Goal: Information Seeking & Learning: Learn about a topic

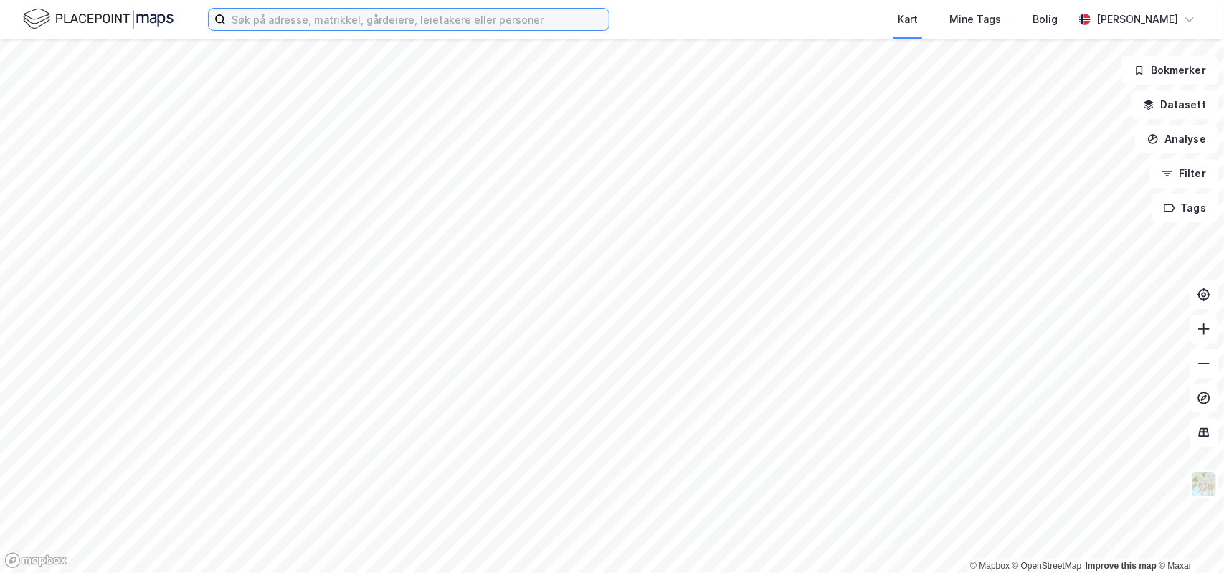
click at [450, 19] on input at bounding box center [417, 20] width 383 height 22
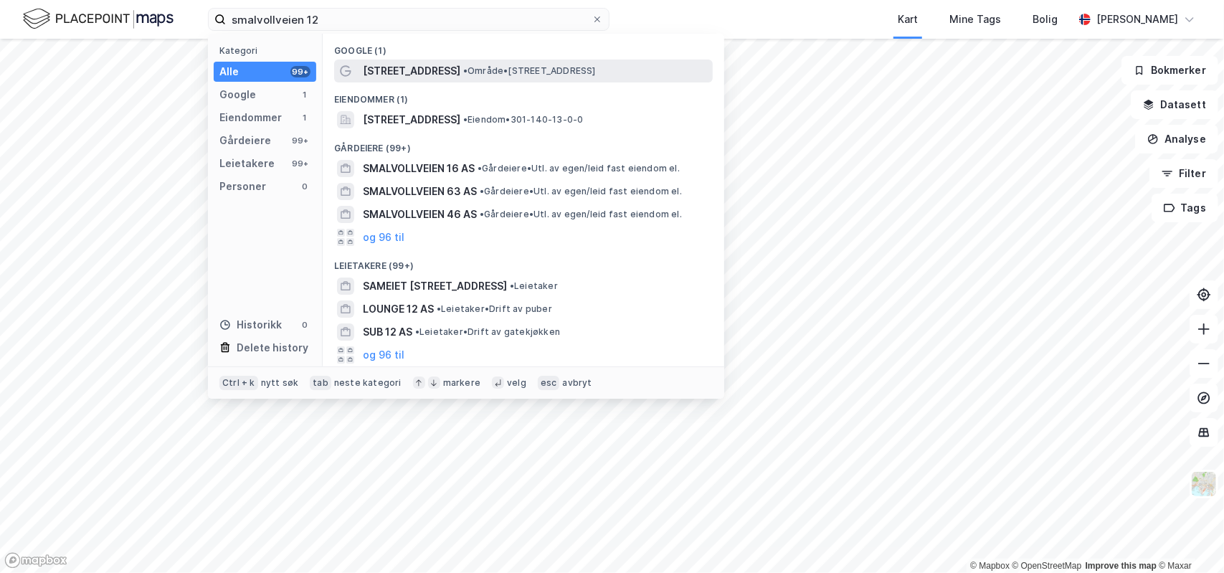
click at [463, 68] on span "•" at bounding box center [465, 70] width 4 height 11
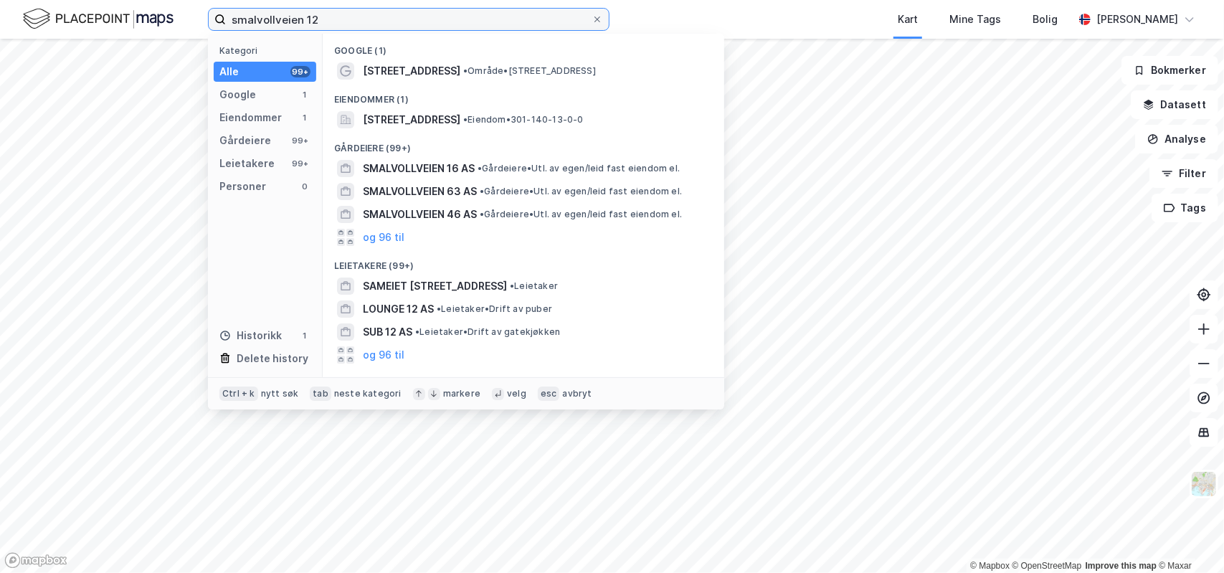
click at [402, 12] on input "smalvollveien 12" at bounding box center [409, 20] width 366 height 22
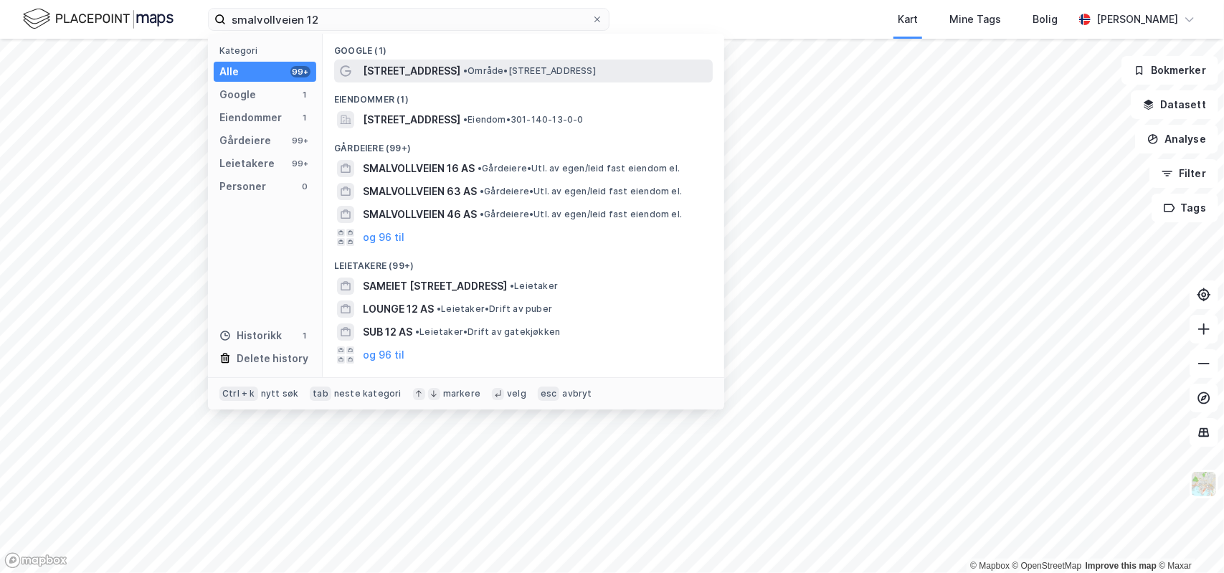
click at [414, 65] on span "[STREET_ADDRESS]" at bounding box center [412, 70] width 98 height 17
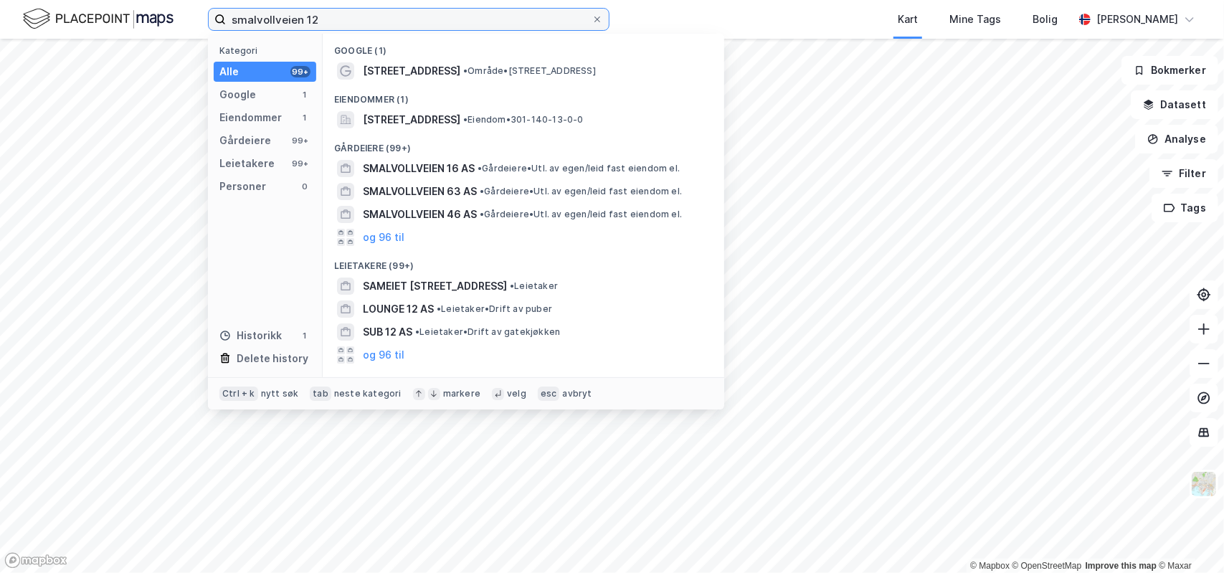
click at [279, 21] on input "smalvollveien 12" at bounding box center [409, 20] width 366 height 22
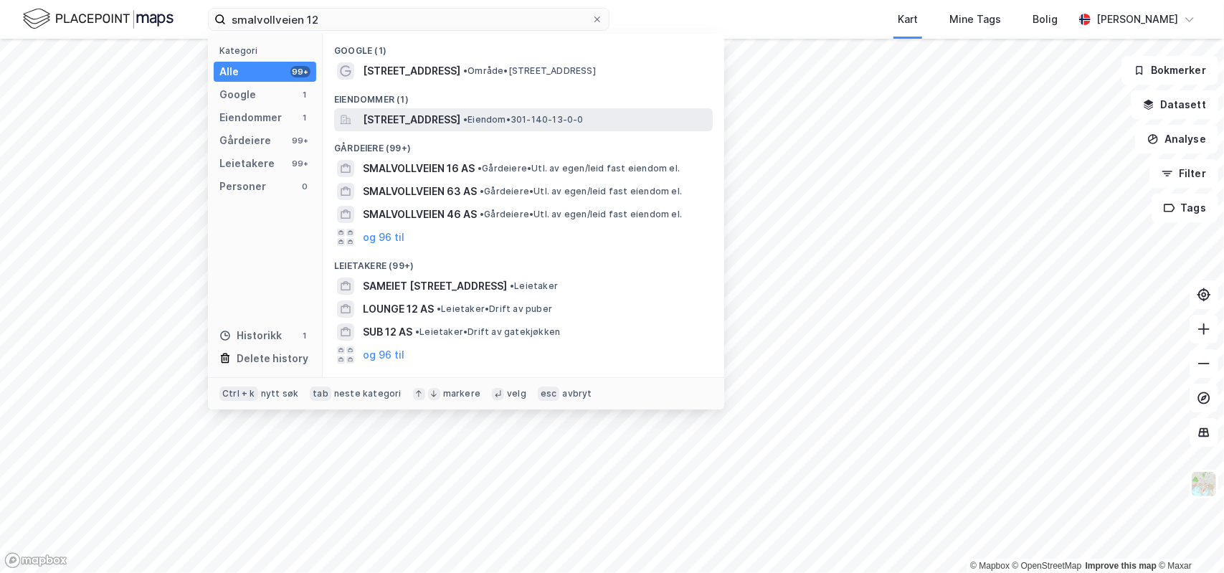
click at [422, 119] on span "[STREET_ADDRESS]" at bounding box center [412, 119] width 98 height 17
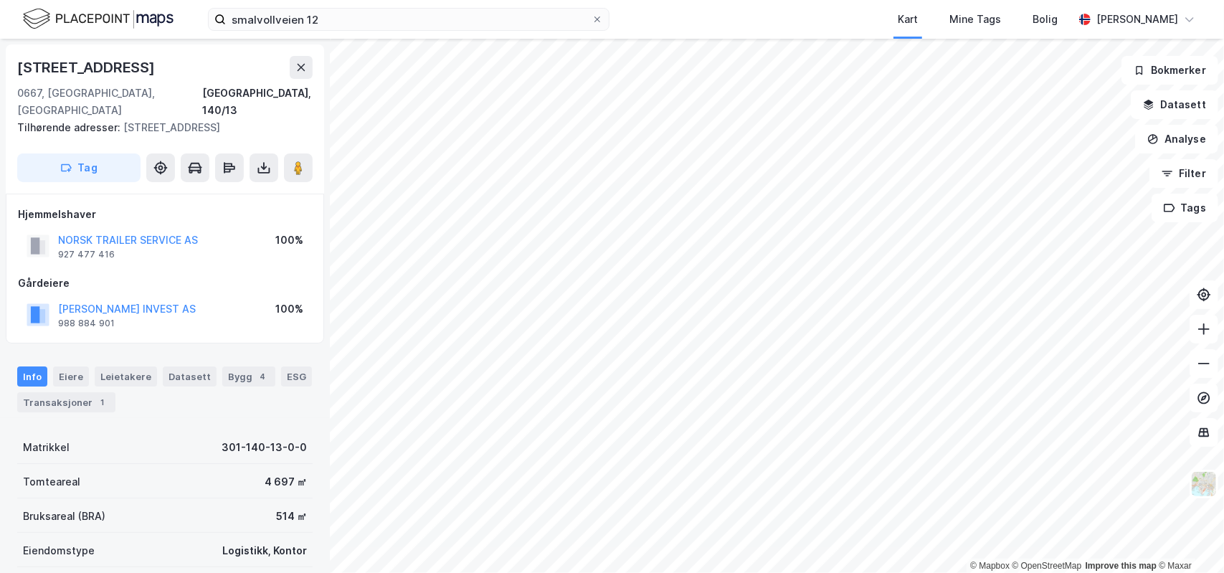
click at [610, 303] on div "© Mapbox © OpenStreetMap Improve this map © Maxar [STREET_ADDRESS] Tilhørende a…" at bounding box center [612, 306] width 1224 height 534
click at [308, 154] on button at bounding box center [298, 167] width 29 height 29
click at [691, 572] on html "smalvollveien 12 Kart Mine Tags Bolig [PERSON_NAME] © Mapbox © OpenStreetMap Im…" at bounding box center [612, 286] width 1224 height 573
click at [356, 24] on input "smalvollveien 12" at bounding box center [409, 20] width 366 height 22
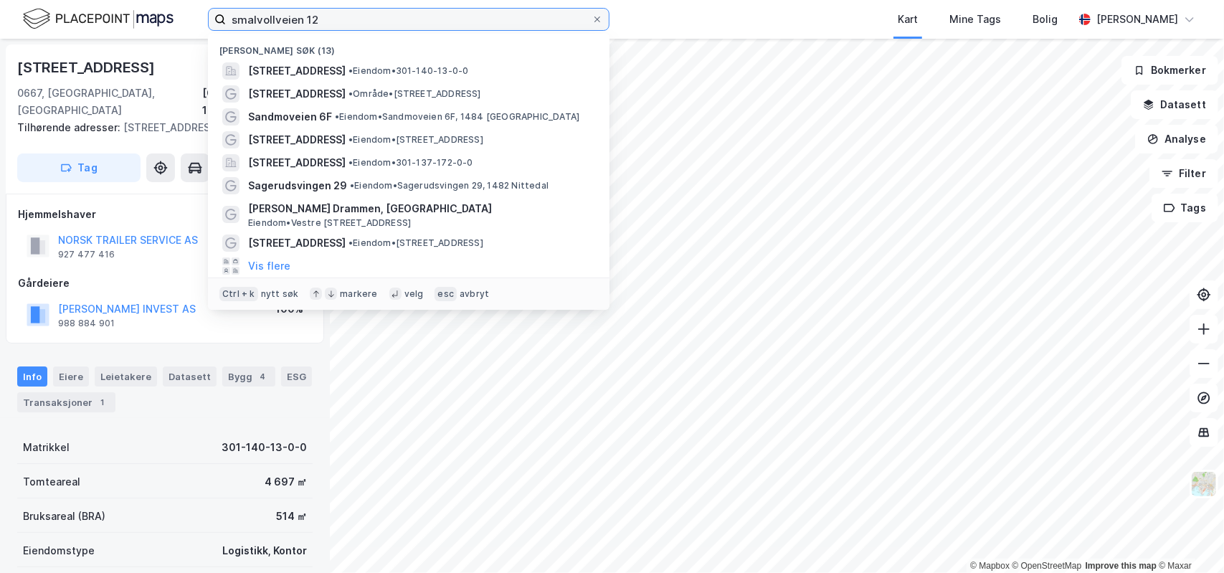
click at [356, 24] on input "smalvollveien 12" at bounding box center [409, 20] width 366 height 22
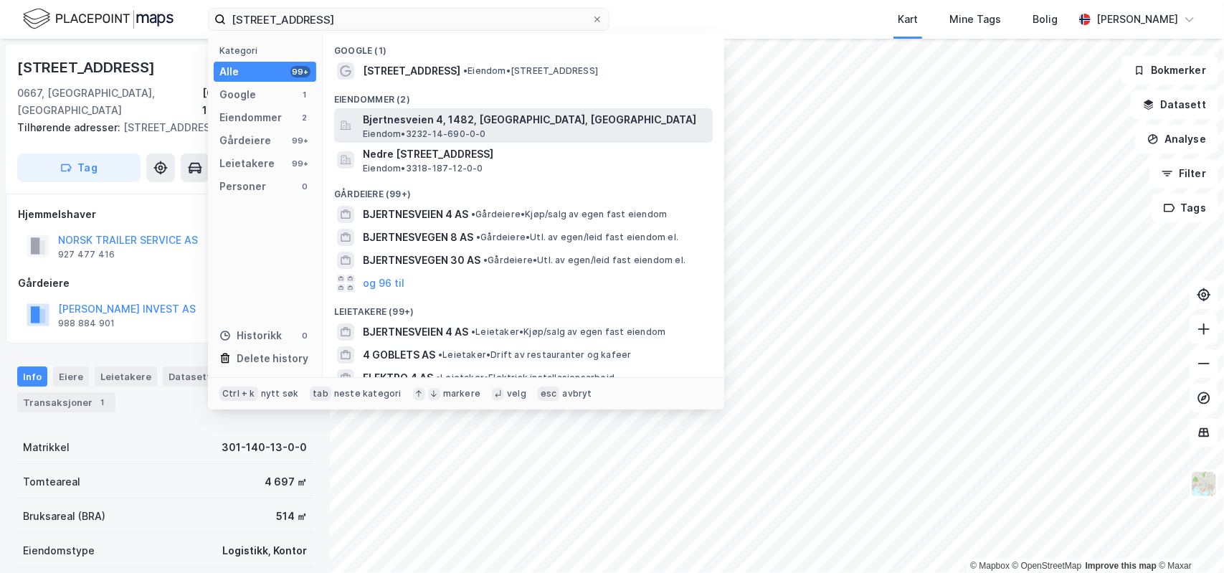
click at [430, 126] on span "Bjertnesveien 4, 1482, [GEOGRAPHIC_DATA], [GEOGRAPHIC_DATA]" at bounding box center [535, 119] width 344 height 17
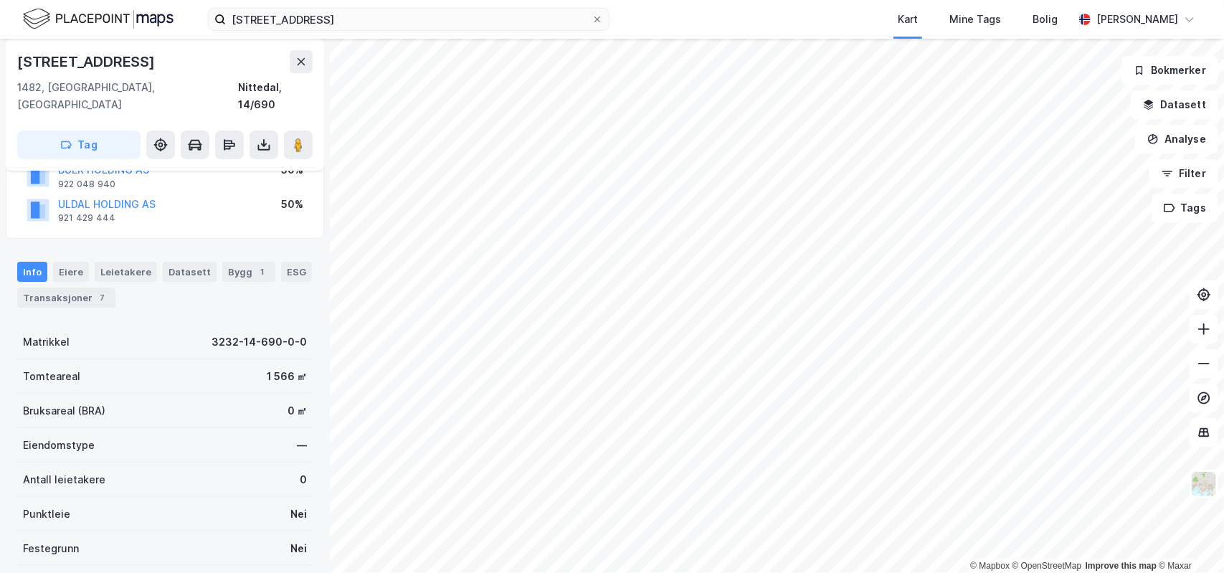
scroll to position [146, 0]
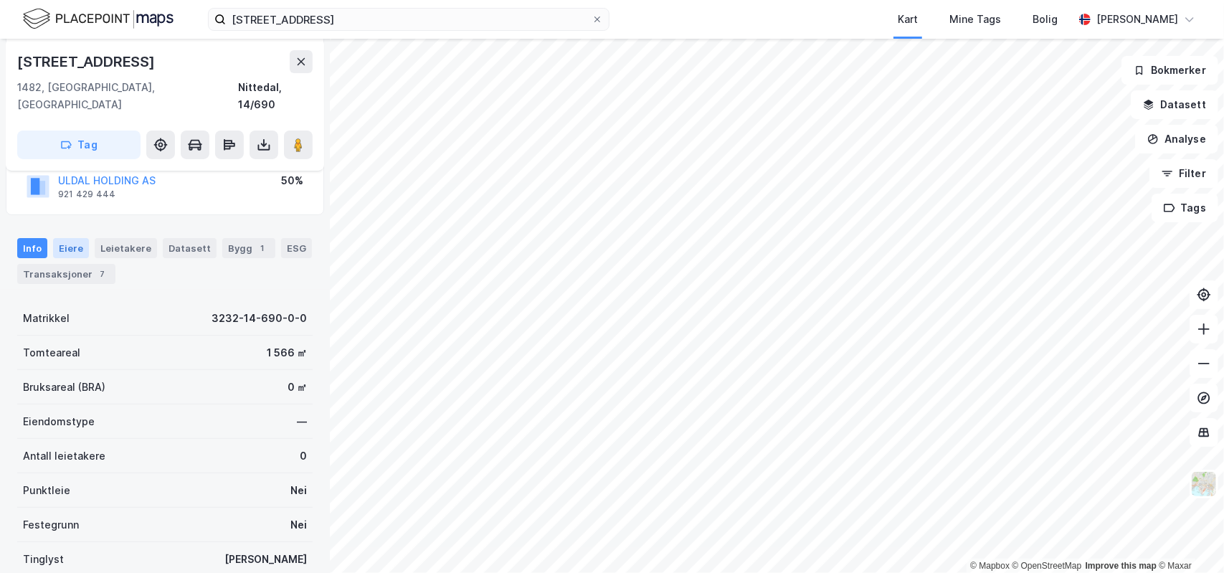
click at [72, 238] on div "Eiere" at bounding box center [71, 248] width 36 height 20
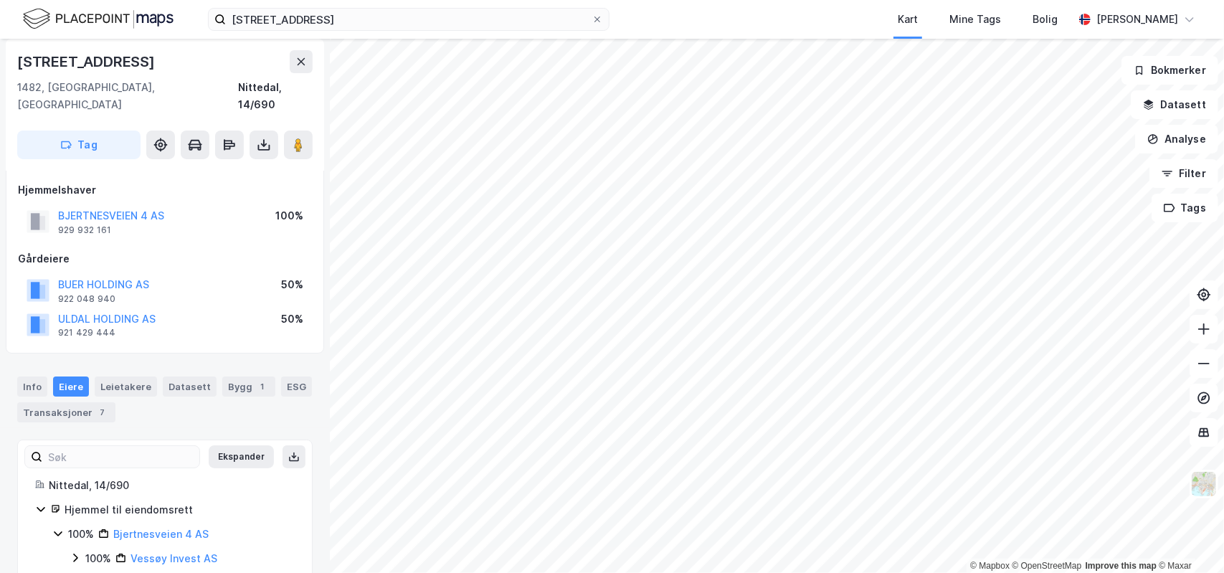
scroll to position [19, 0]
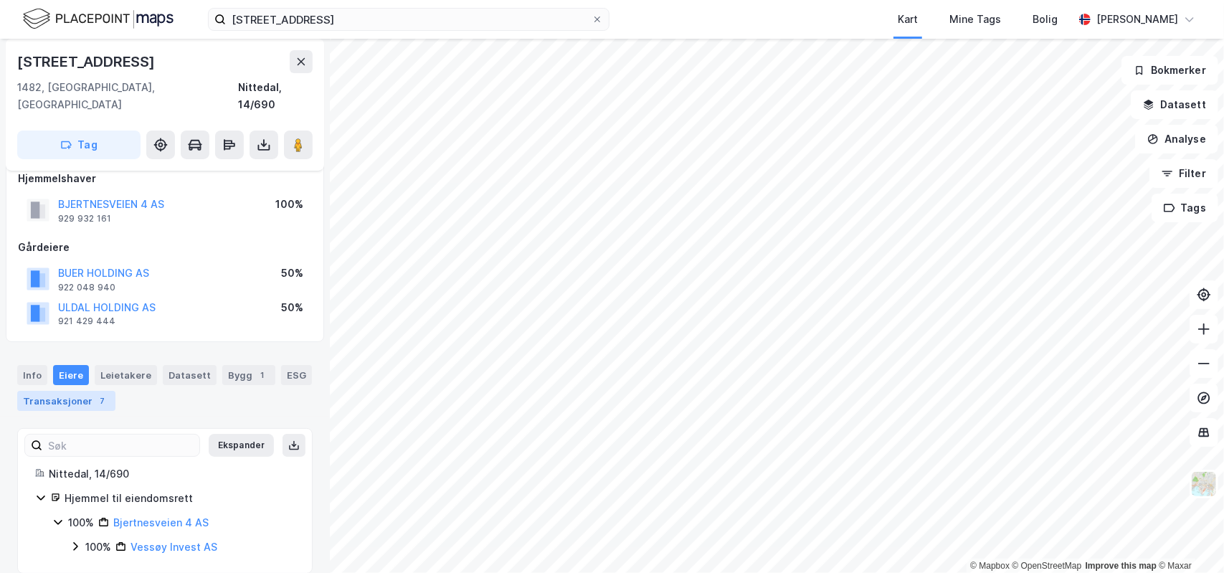
click at [57, 391] on div "Transaksjoner 7" at bounding box center [66, 401] width 98 height 20
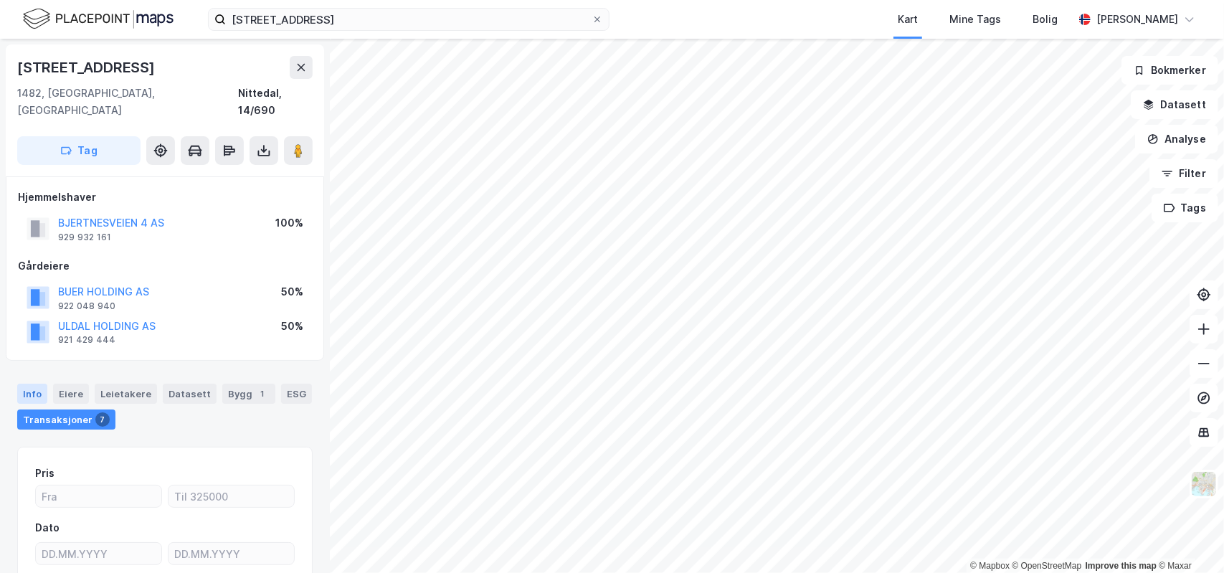
click at [32, 384] on div "Info" at bounding box center [32, 394] width 30 height 20
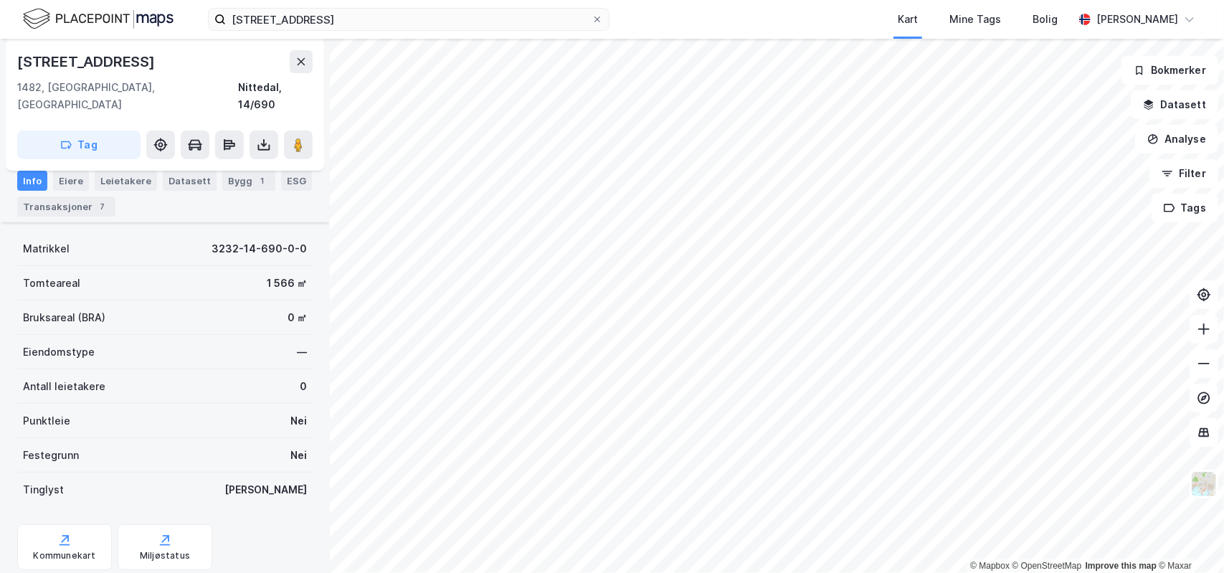
scroll to position [241, 0]
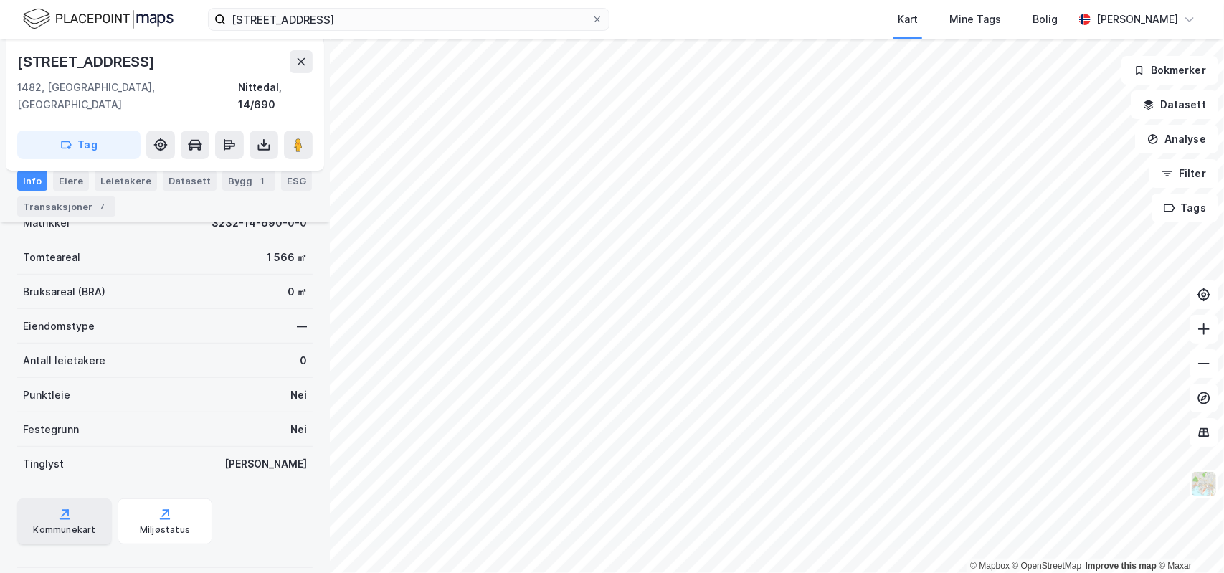
click at [73, 502] on div "Kommunekart" at bounding box center [64, 521] width 95 height 46
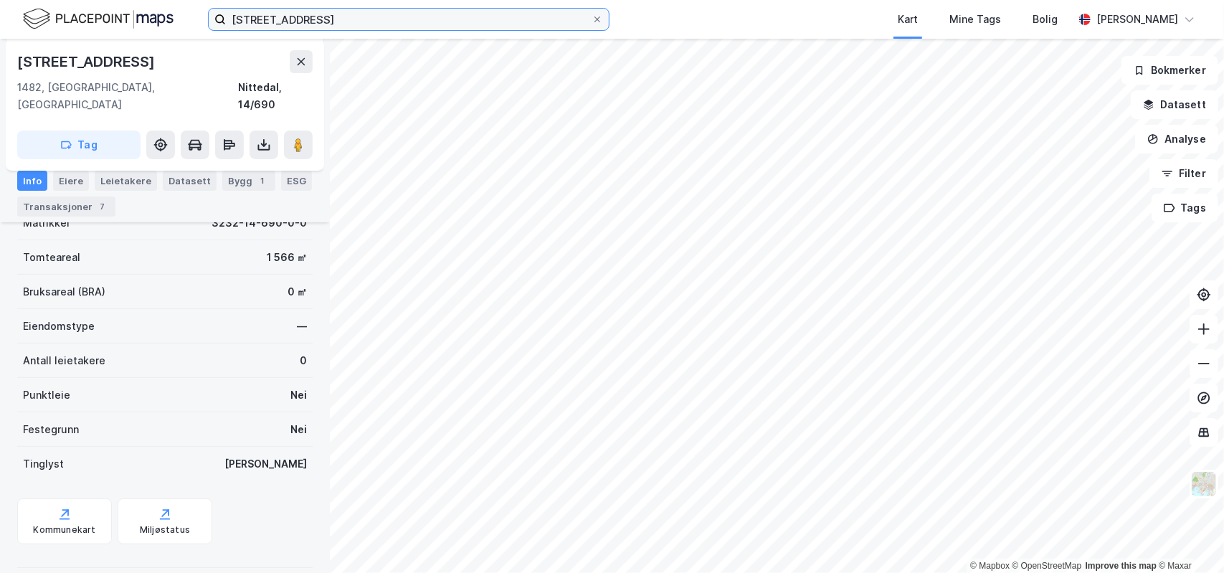
click at [344, 20] on input "[STREET_ADDRESS]" at bounding box center [409, 20] width 366 height 22
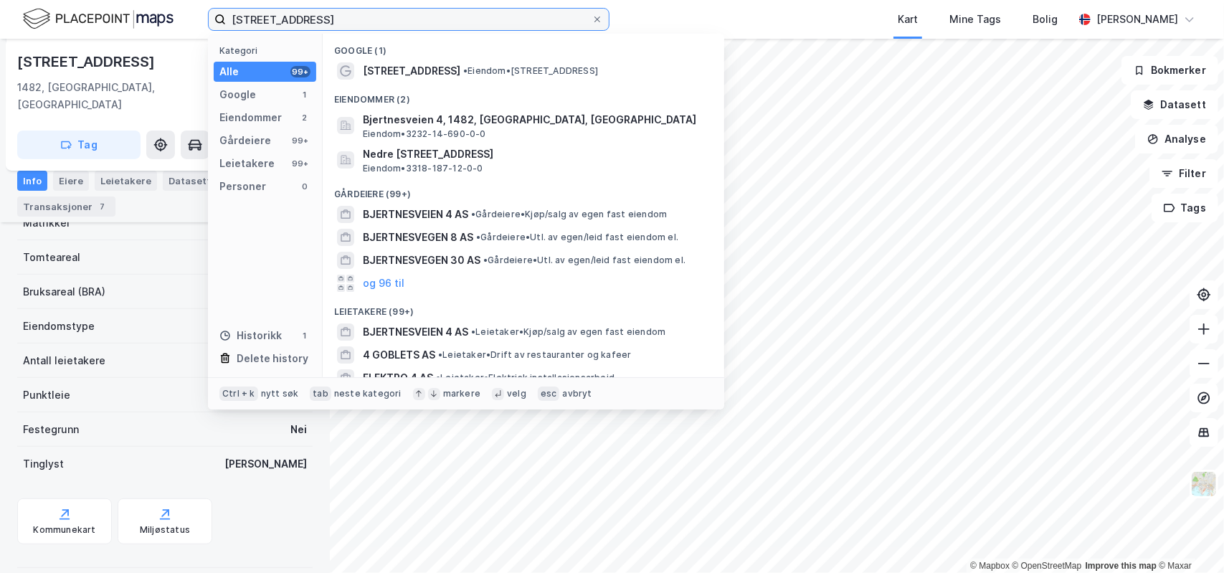
click at [344, 20] on input "[STREET_ADDRESS]" at bounding box center [409, 20] width 366 height 22
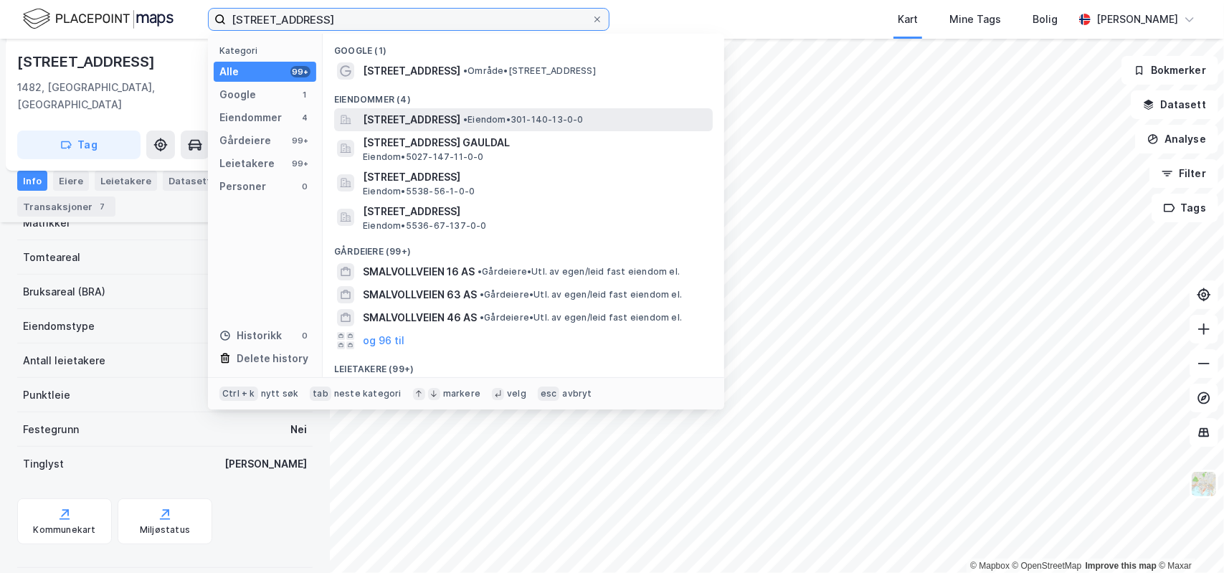
type input "[STREET_ADDRESS]"
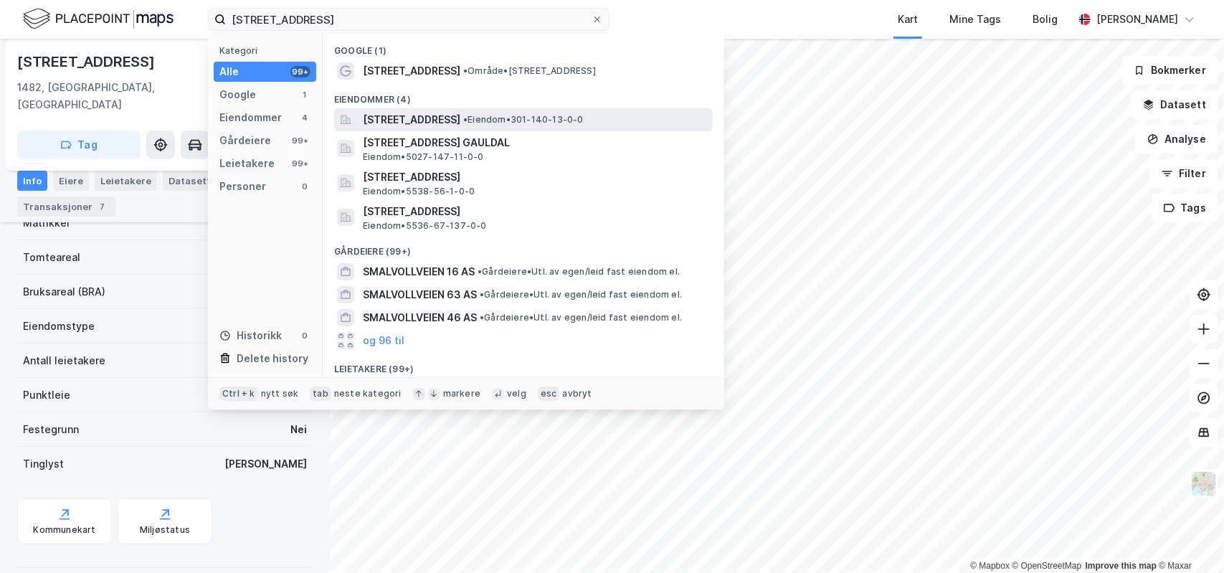
click at [444, 120] on span "[STREET_ADDRESS]" at bounding box center [412, 119] width 98 height 17
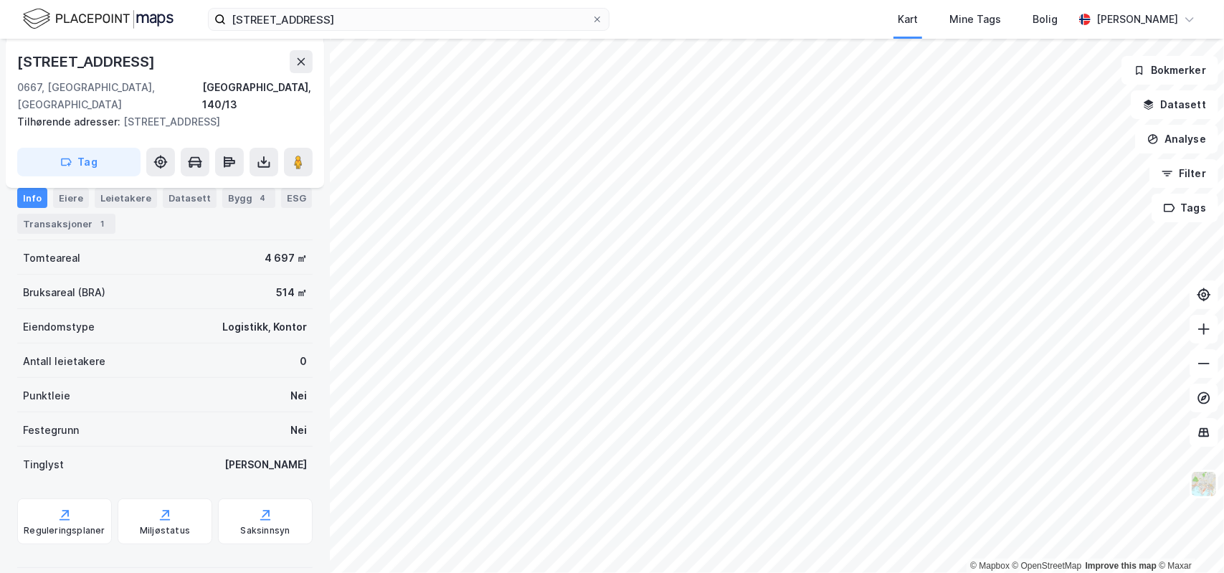
scroll to position [152, 0]
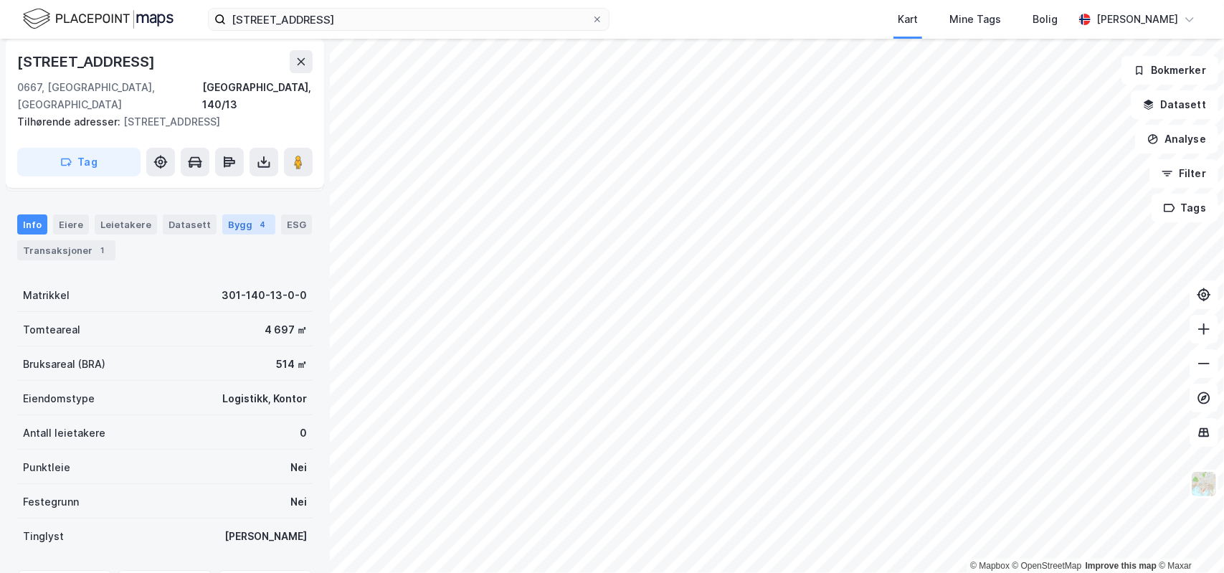
click at [228, 214] on div "Bygg 4" at bounding box center [248, 224] width 53 height 20
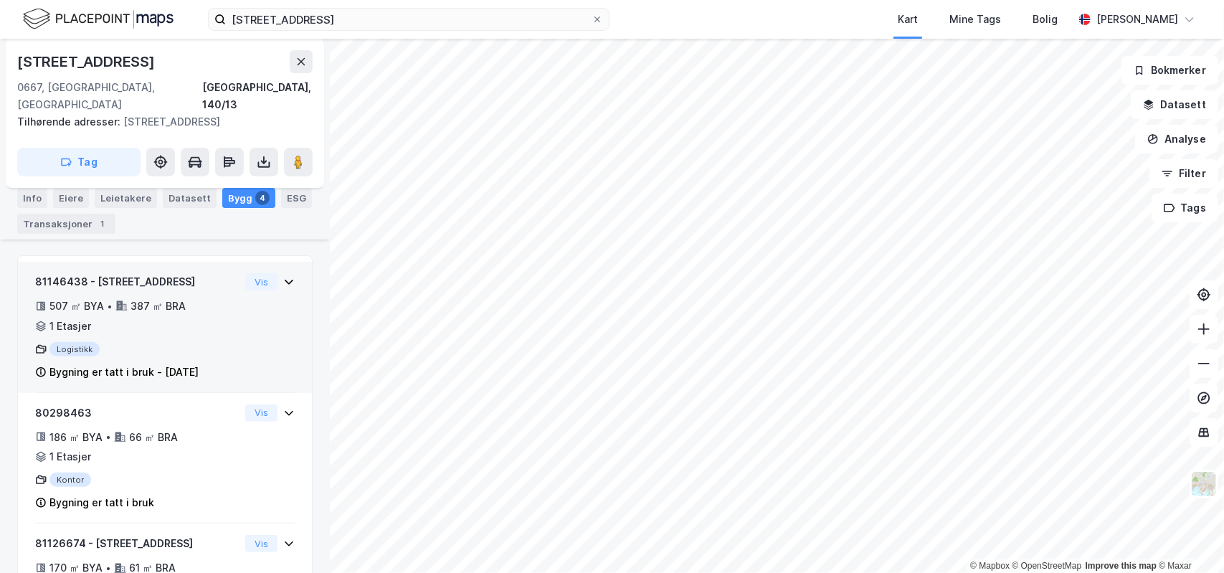
scroll to position [260, 0]
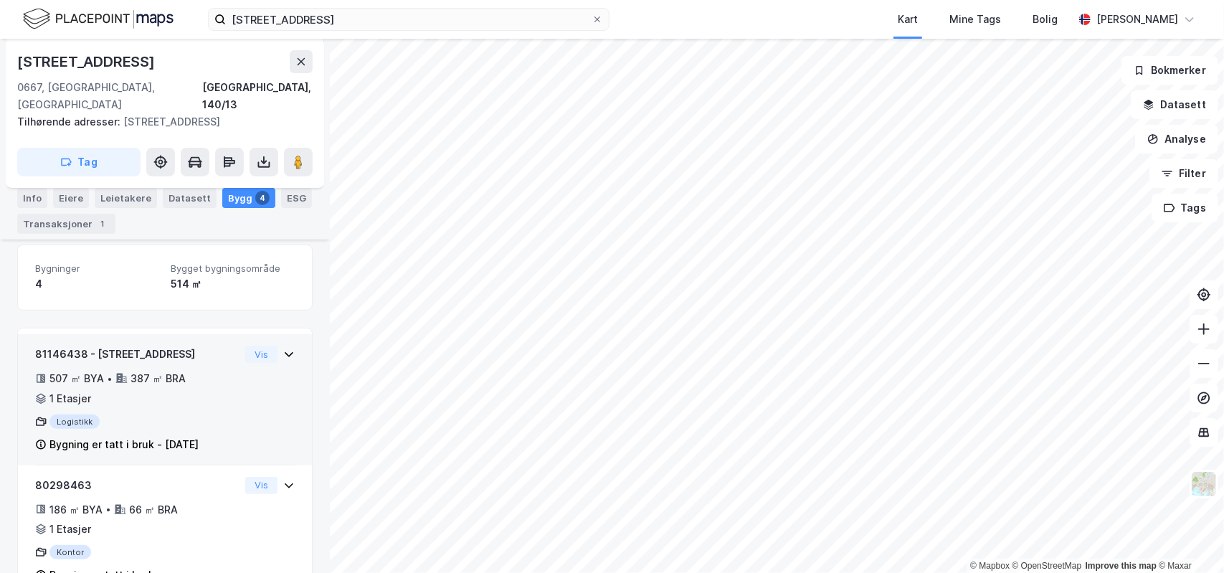
scroll to position [143, 0]
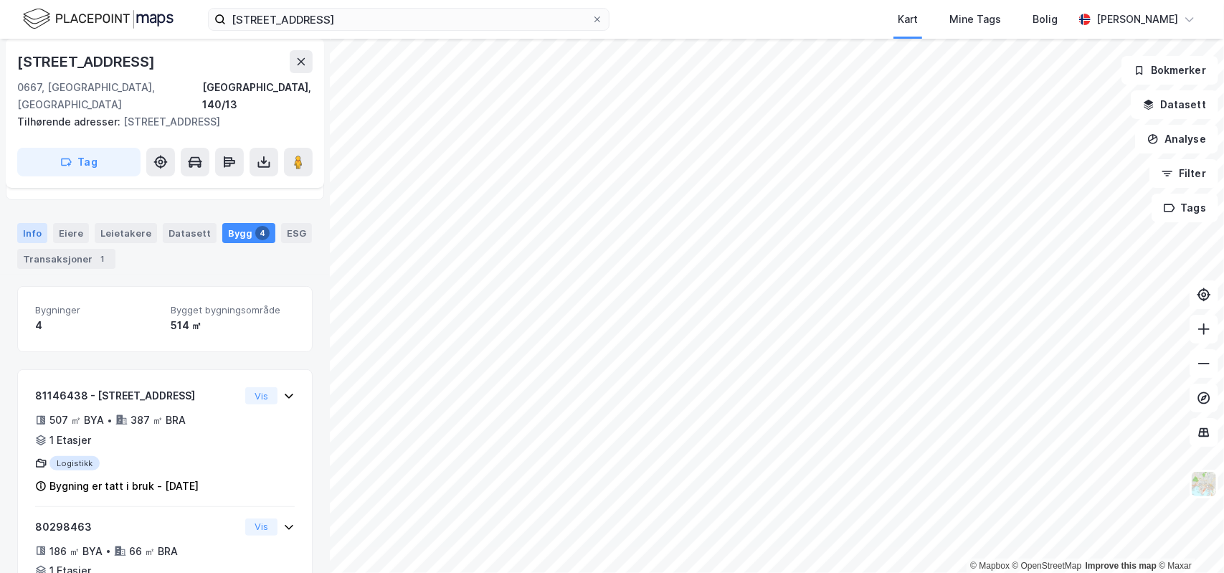
click at [30, 223] on div "Info" at bounding box center [32, 233] width 30 height 20
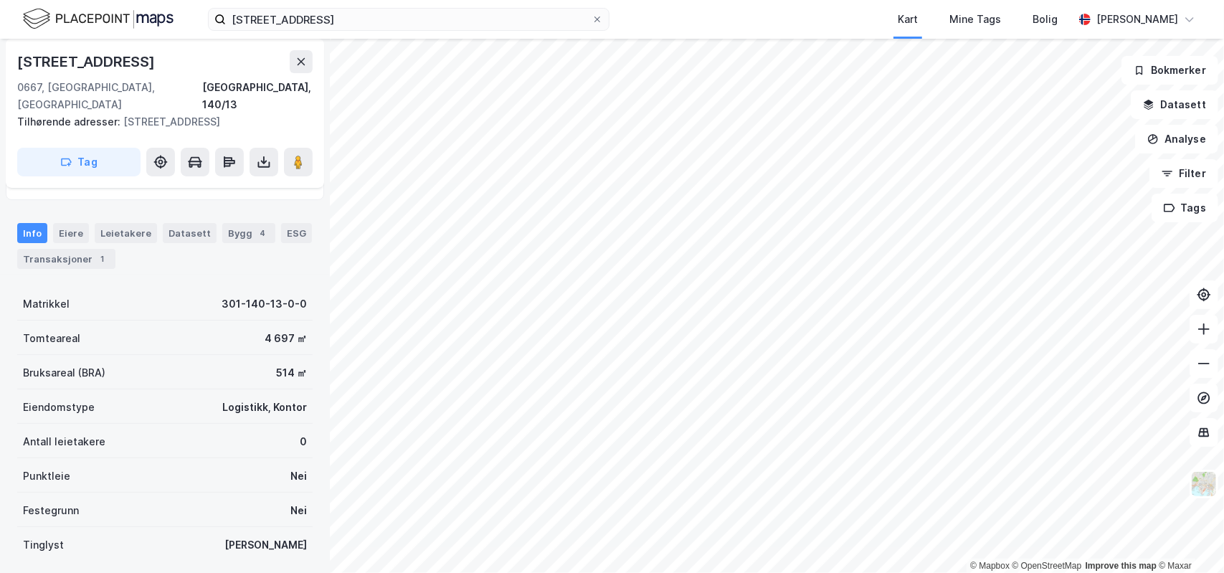
click at [739, 572] on html "smallvollveien 12 Kart Mine Tags Bolig [PERSON_NAME] © Mapbox © OpenStreetMap I…" at bounding box center [612, 286] width 1224 height 573
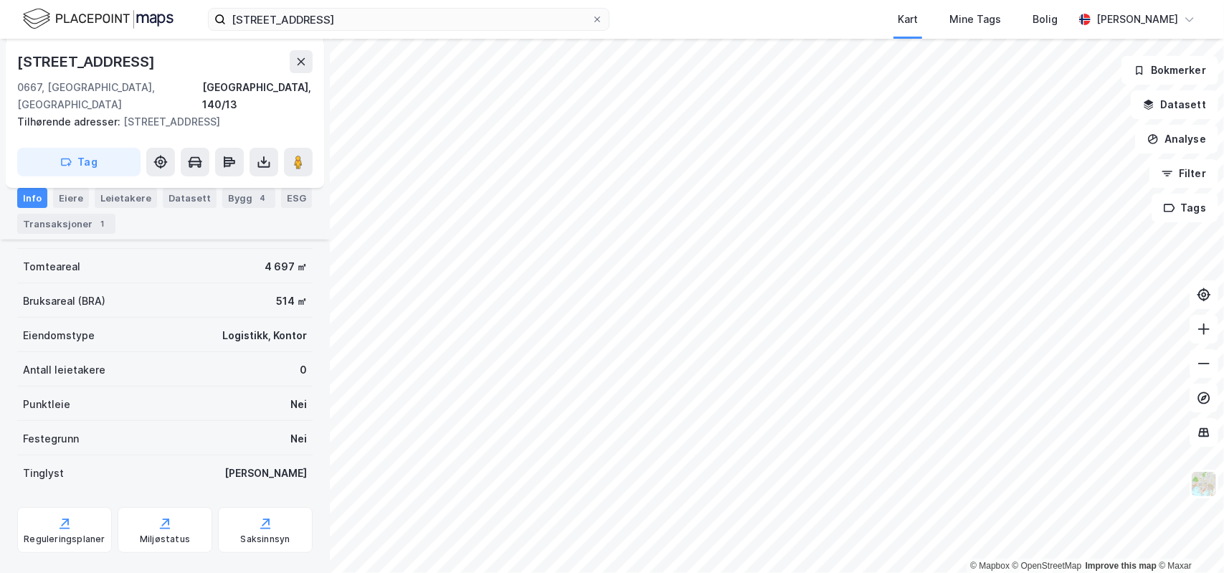
scroll to position [143, 0]
